Goal: Task Accomplishment & Management: Use online tool/utility

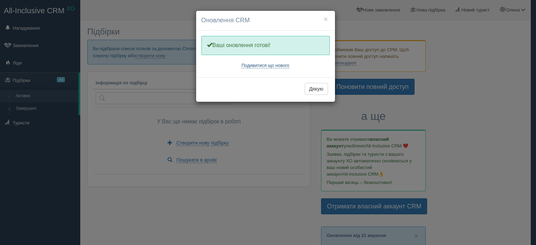
click at [248, 67] on link "Подивитися що нового" at bounding box center [265, 66] width 48 height 6
click at [181, 117] on div "× Оновлення CRM Одну хвилинку, оновлюємо Вашу CRM Ваші оновлення готові! Подиви…" at bounding box center [268, 122] width 536 height 245
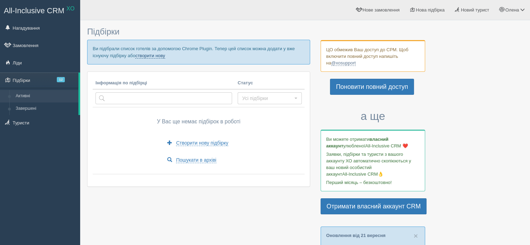
click at [152, 53] on link "створити нову" at bounding box center [150, 56] width 30 height 6
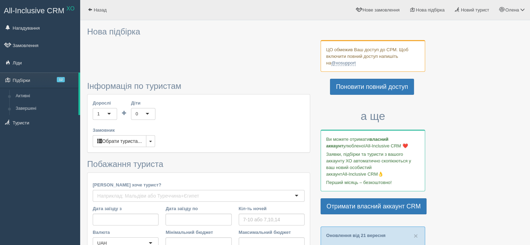
type input "6-7"
type input "54500"
type input "85800"
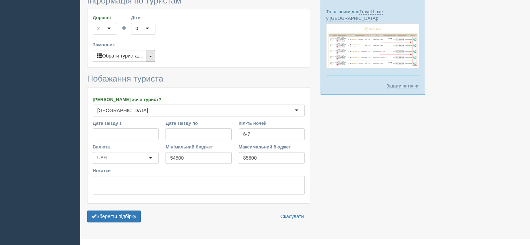
scroll to position [369, 0]
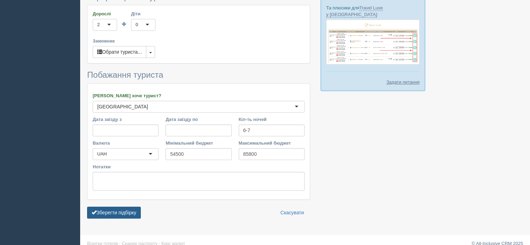
click at [126, 207] on button "Зберегти підбірку" at bounding box center [114, 213] width 54 height 12
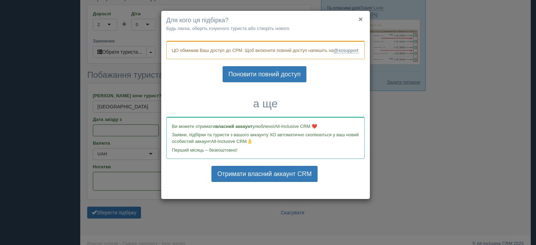
click at [360, 18] on button "×" at bounding box center [360, 18] width 4 height 7
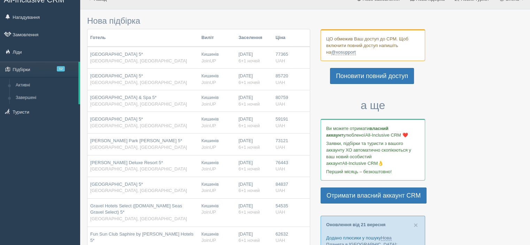
scroll to position [0, 0]
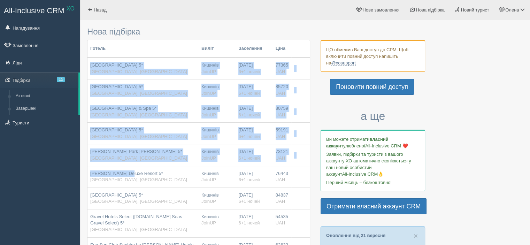
drag, startPoint x: 89, startPoint y: 62, endPoint x: 123, endPoint y: 181, distance: 124.0
click at [123, 181] on tbody "Crystal Tat Beach Golf Resort & Spa 5* Туреччина, Belek Кишинів JoinUP 23.10.20…" at bounding box center [199, 194] width 223 height 273
drag, startPoint x: 197, startPoint y: 197, endPoint x: 138, endPoint y: 170, distance: 64.3
click at [138, 170] on tbody "Crystal Tat Beach Golf Resort & Spa 5* Туреччина, Belek Кишинів JoinUP 23.10.20…" at bounding box center [199, 194] width 223 height 273
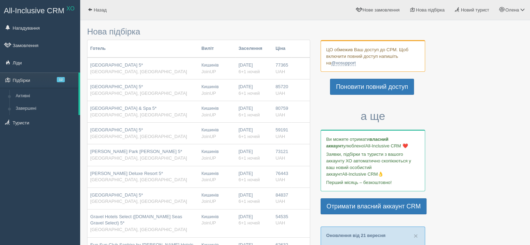
click at [119, 55] on th "Готель" at bounding box center [143, 48] width 111 height 17
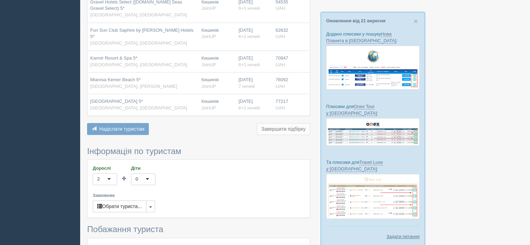
scroll to position [211, 0]
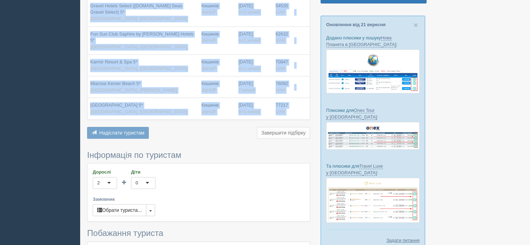
drag, startPoint x: 92, startPoint y: 62, endPoint x: 293, endPoint y: 106, distance: 205.6
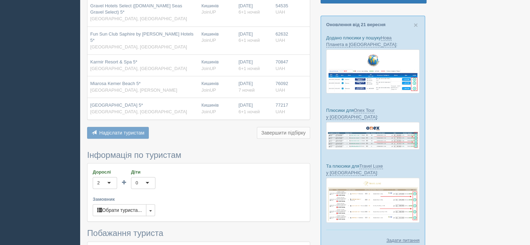
click at [462, 198] on div at bounding box center [305, 97] width 436 height 568
click at [224, 199] on div "Дорослі 2 2 1 2 3 4 5 6 7 8 9 10 11 12 13 14 15 16 17 18 19 20 21 22 23 24 25 2…" at bounding box center [199, 193] width 223 height 58
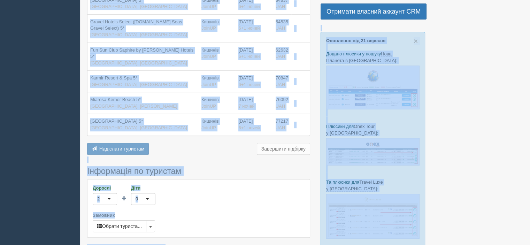
scroll to position [205, 0]
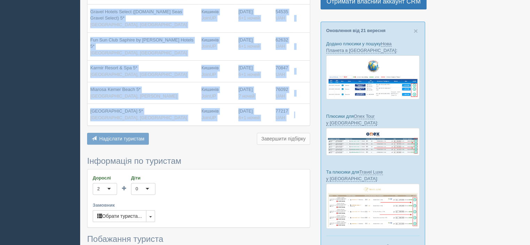
drag, startPoint x: 91, startPoint y: 65, endPoint x: 302, endPoint y: 114, distance: 216.6
copy tbody "Crystal Tat Beach Golf Resort & Spa 5* Туреччина, Belek Кишинів JoinUP 23.10.20…"
